Goal: Find specific page/section

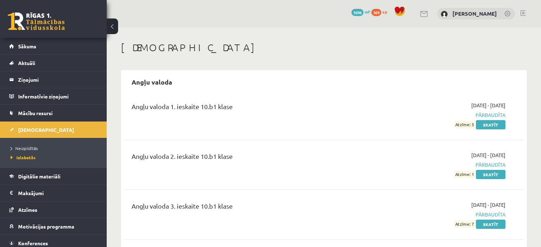
scroll to position [1909, 0]
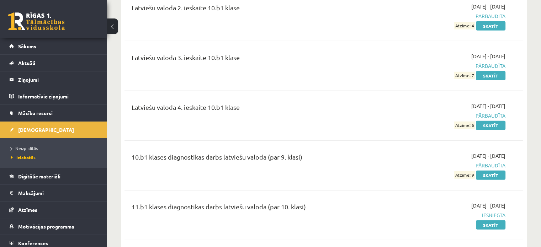
click at [44, 20] on link at bounding box center [36, 21] width 57 height 18
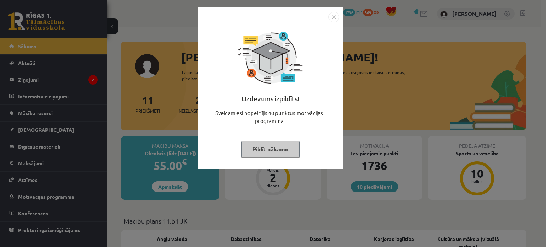
click at [266, 150] on button "Pildīt nākamo" at bounding box center [270, 149] width 58 height 16
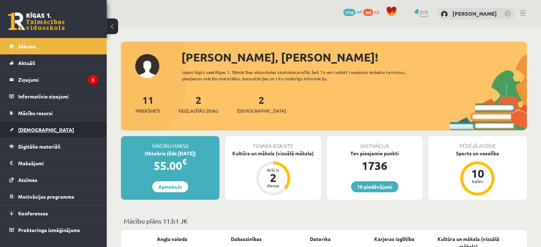
click at [52, 126] on link "[DEMOGRAPHIC_DATA]" at bounding box center [53, 130] width 89 height 16
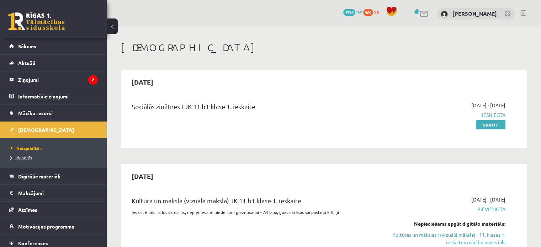
click at [24, 160] on link "Izlabotās" at bounding box center [55, 157] width 89 height 6
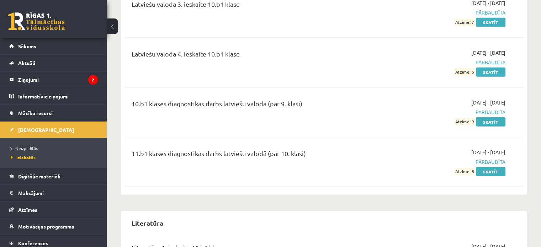
scroll to position [1969, 0]
